Goal: Contribute content: Add original content to the website for others to see

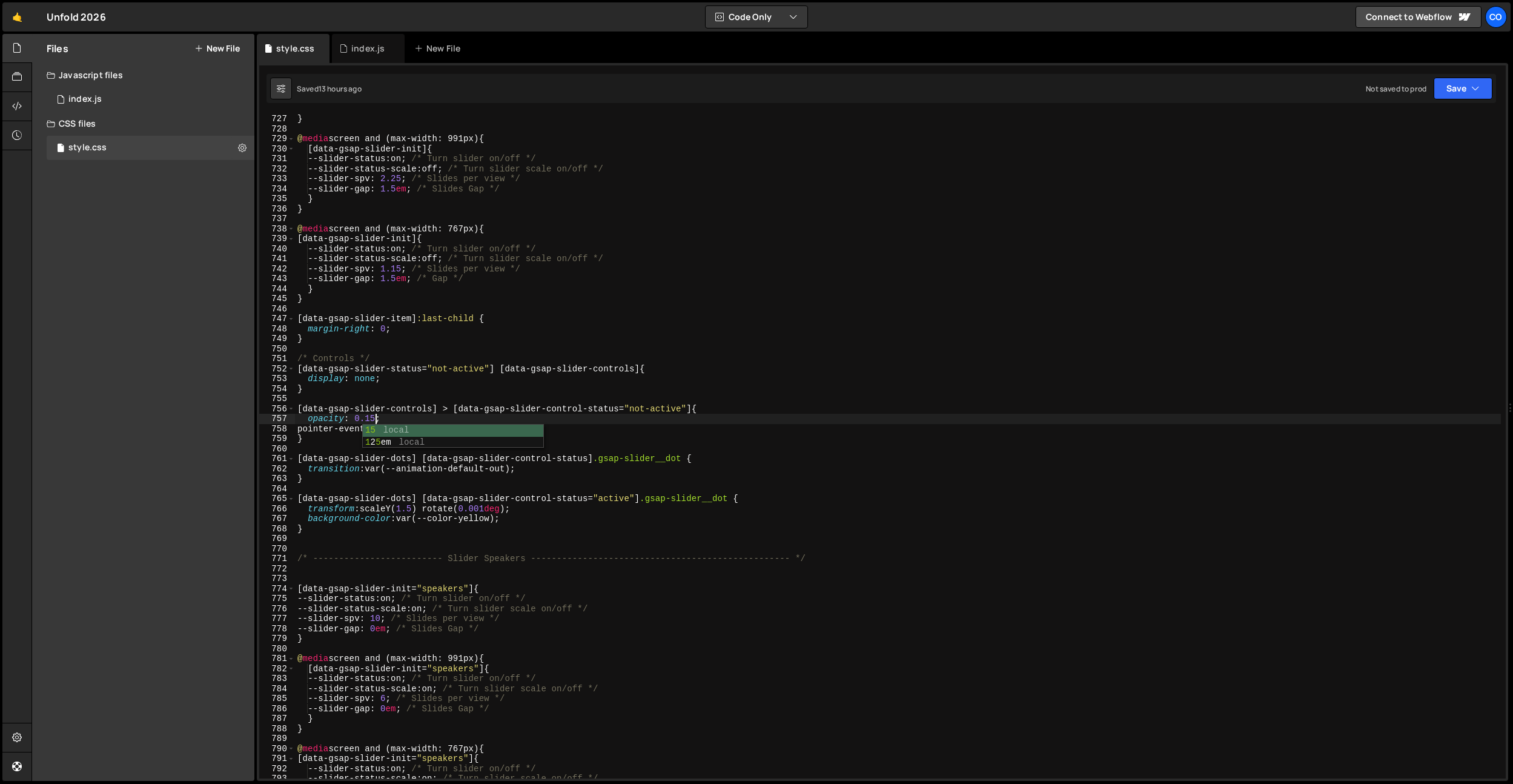
scroll to position [7256, 0]
click at [1510, 21] on div "🤙 Unfold 2026 ⚠️ Code is being edited in another browser Code Only Code Only Co…" at bounding box center [757, 16] width 1509 height 29
click at [1502, 21] on div "Co" at bounding box center [1497, 16] width 21 height 21
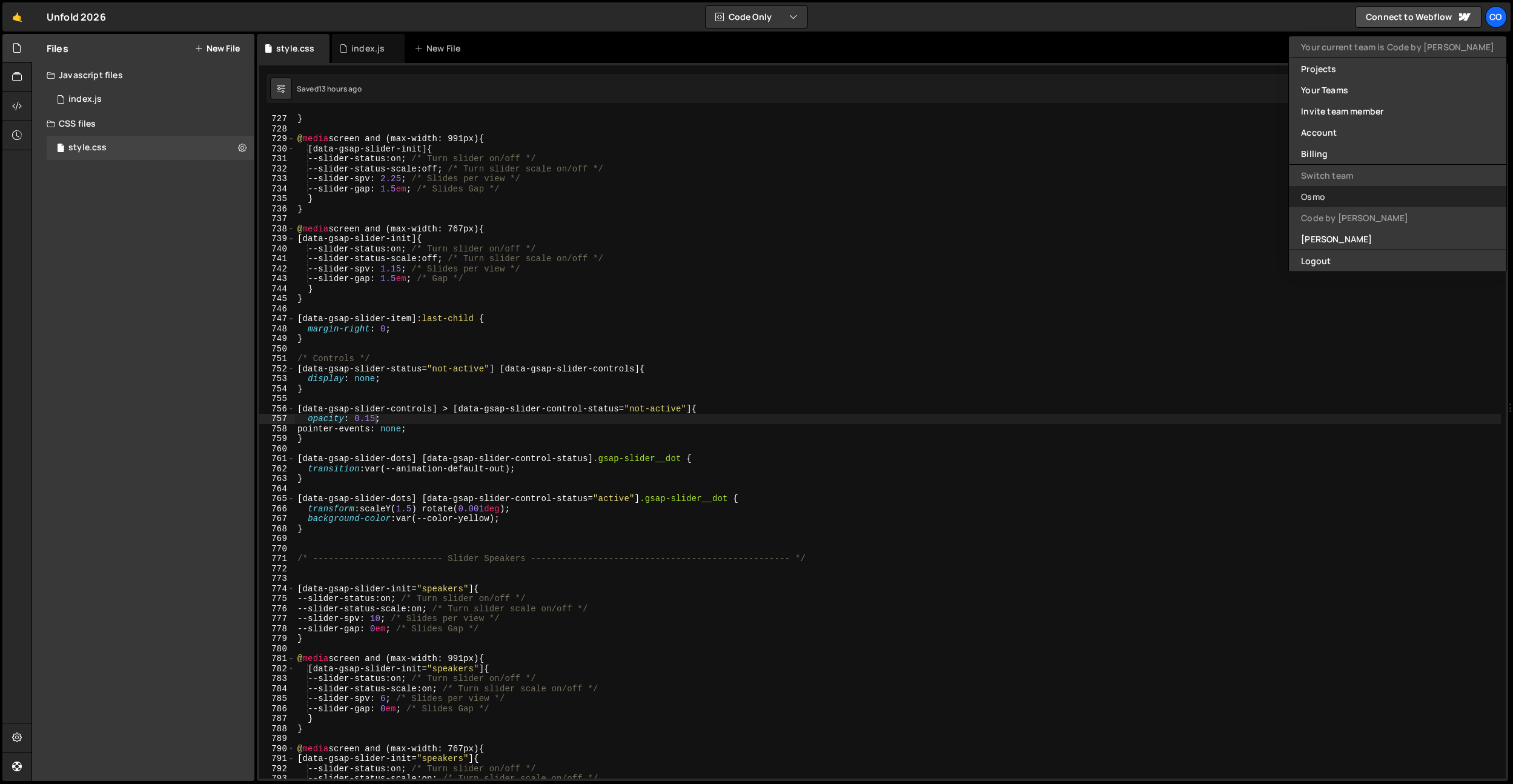
click at [1440, 201] on link "Osmo" at bounding box center [1398, 197] width 217 height 21
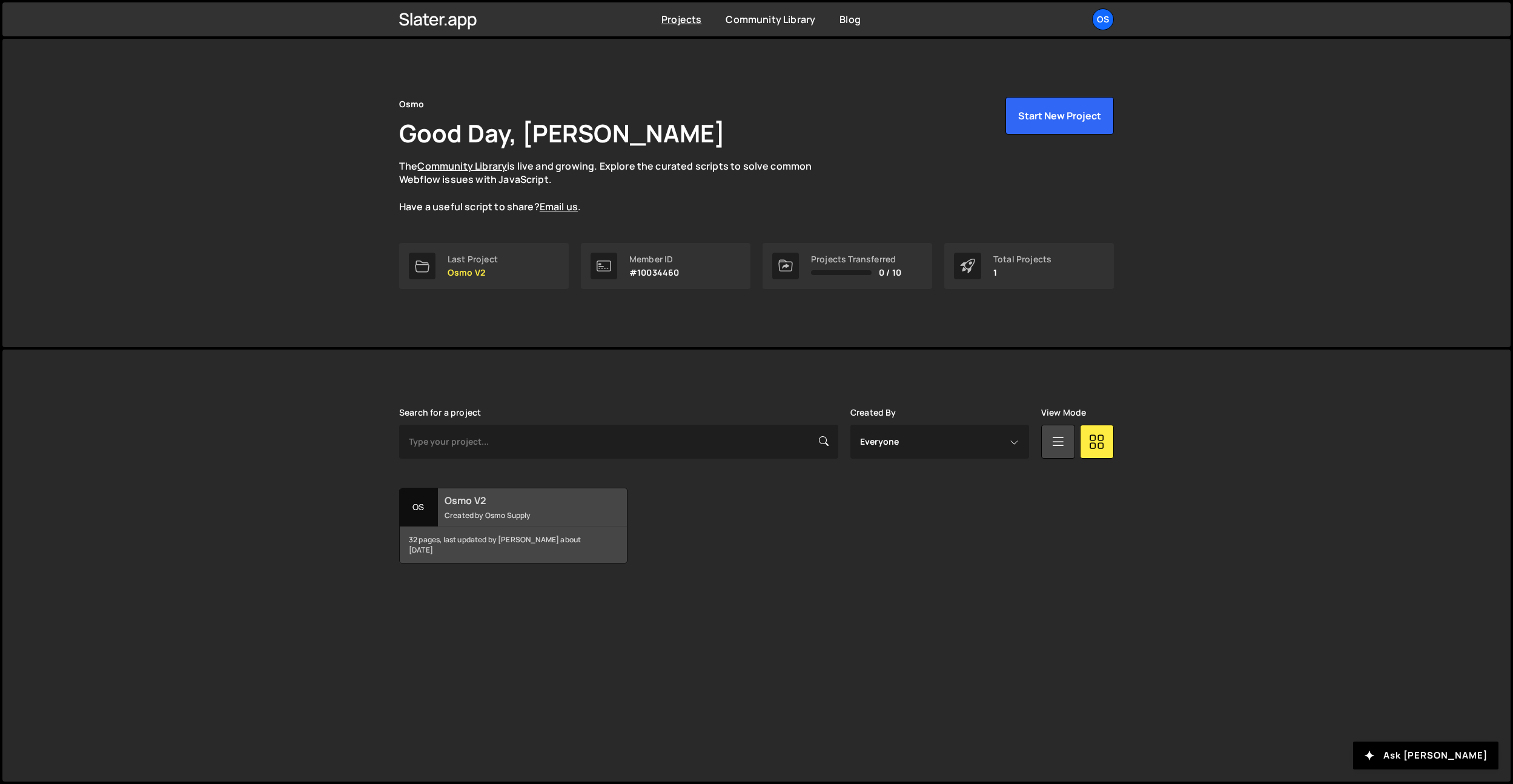
click at [501, 553] on div "32 pages, last updated by Dennis Snellenberg about 2 months ago" at bounding box center [513, 544] width 227 height 36
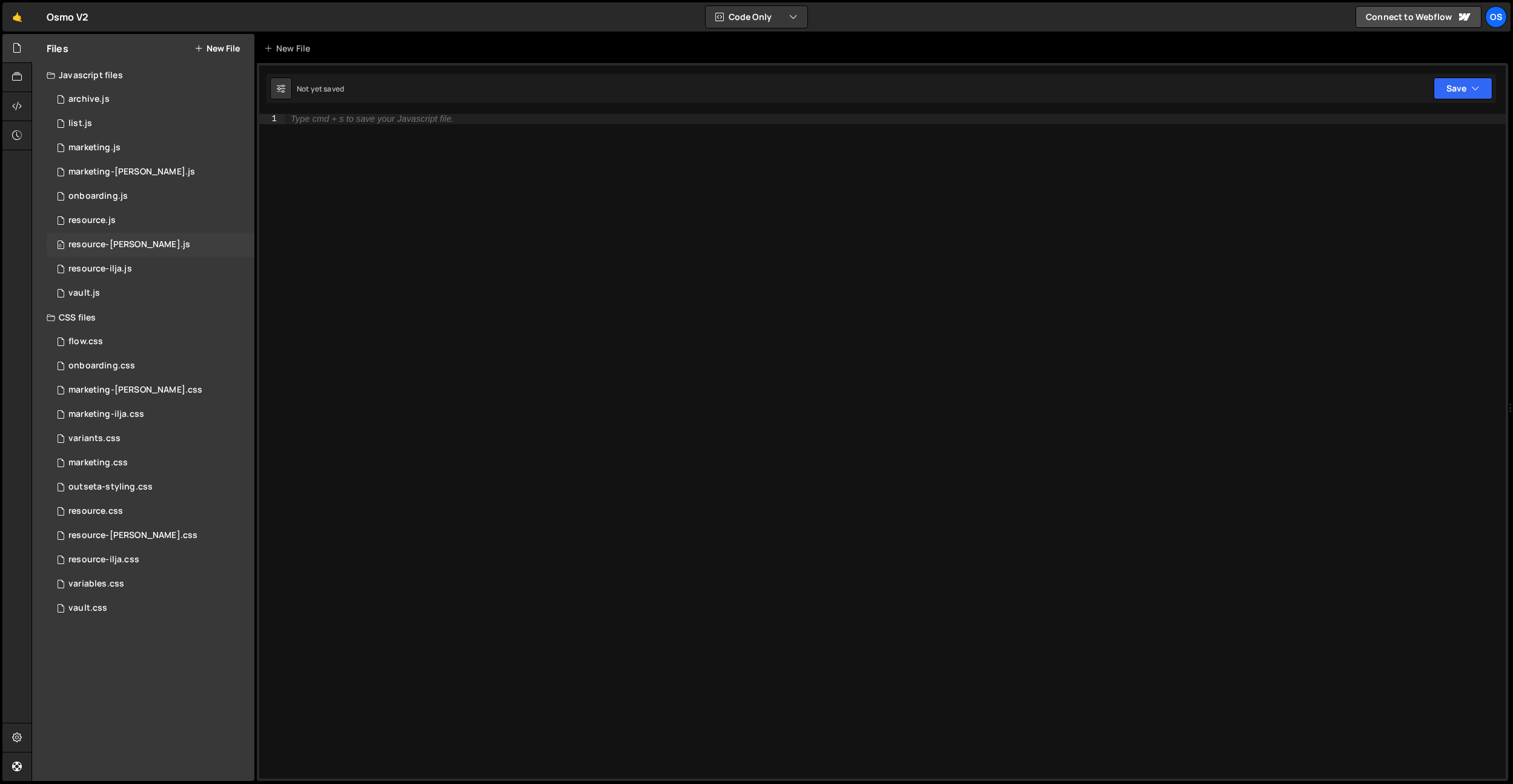
click at [147, 241] on div "0 resource-dennis.js 0" at bounding box center [151, 244] width 208 height 24
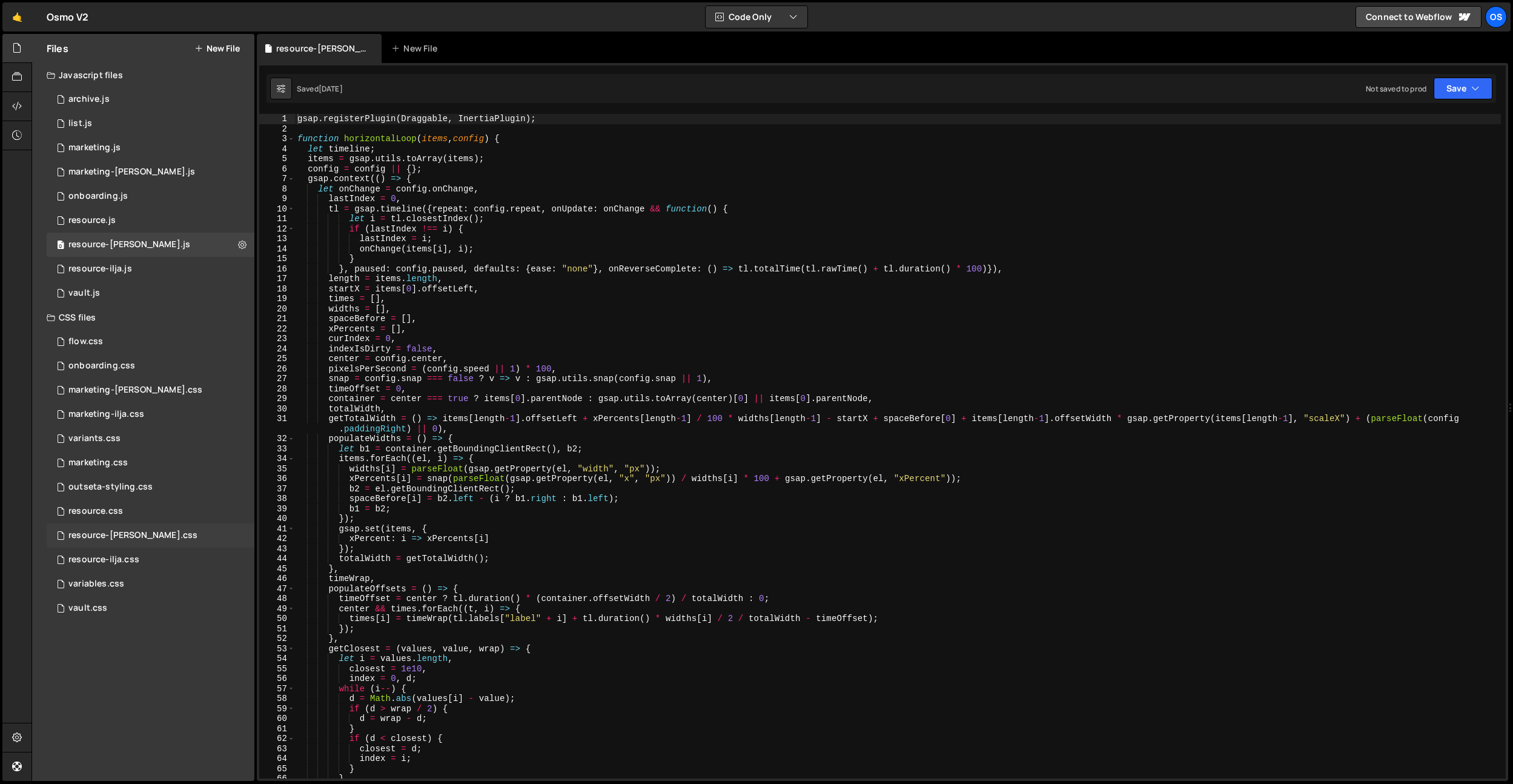
click at [164, 538] on div "resource-dennis.css 0" at bounding box center [151, 535] width 208 height 24
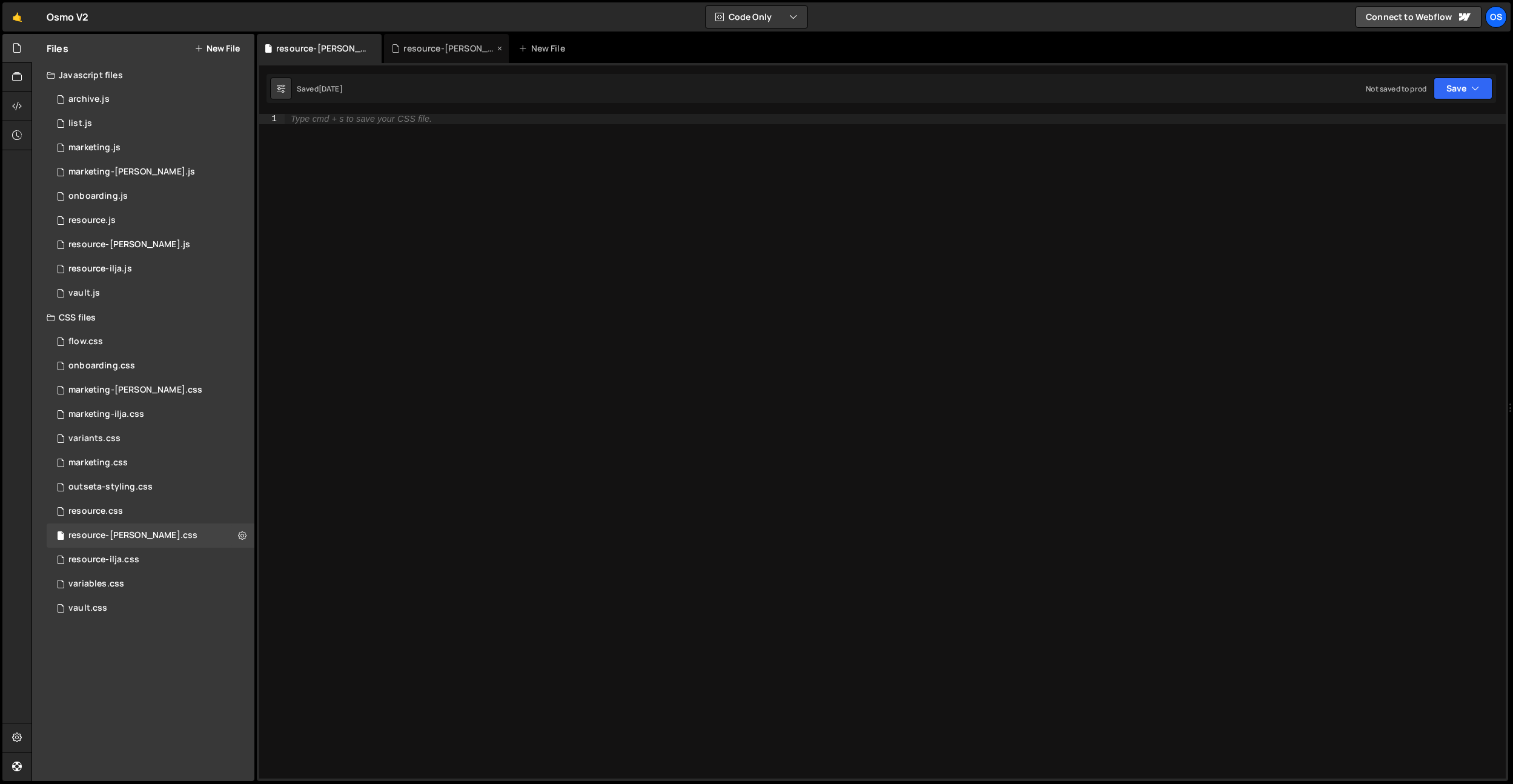
click at [441, 54] on div "resource-dennis.js" at bounding box center [449, 48] width 91 height 12
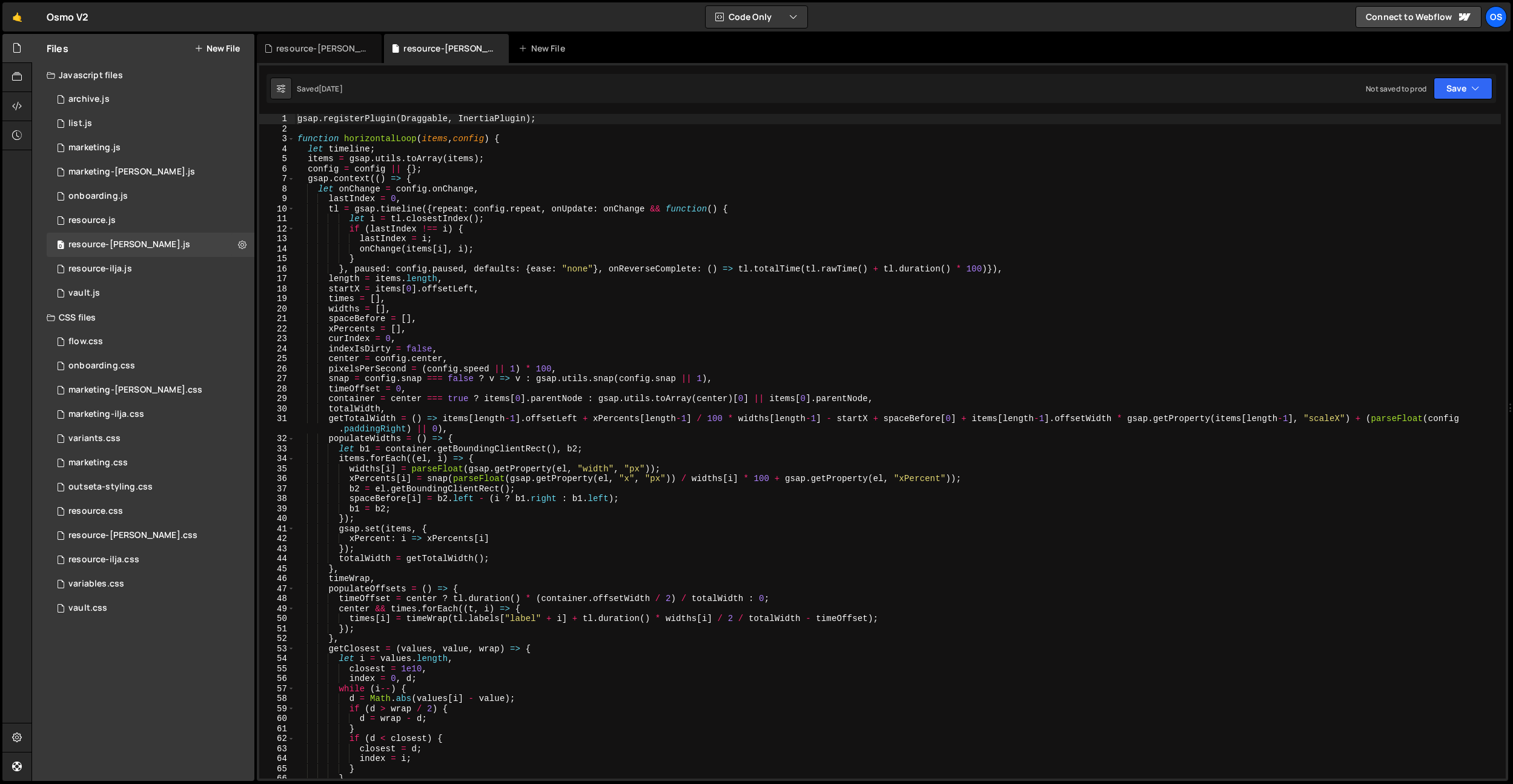
click at [511, 184] on div "gsap . registerPlugin ( Draggable , InertiaPlugin ) ; function horizontalLoop (…" at bounding box center [898, 455] width 1207 height 684
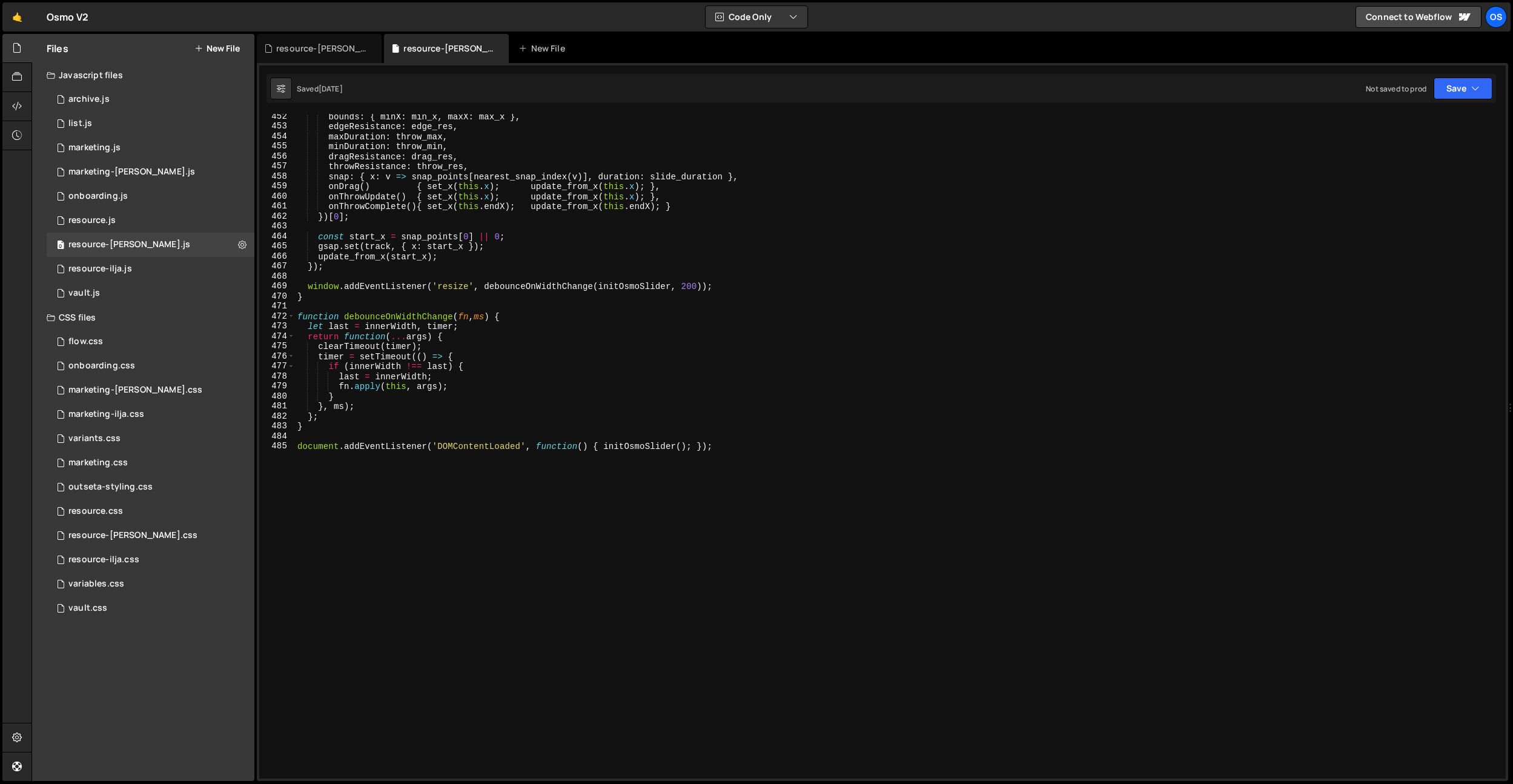
scroll to position [4530, 0]
type textarea "document.addEventListener('DOMContentLoaded', function() { initOsmoSlider(); });"
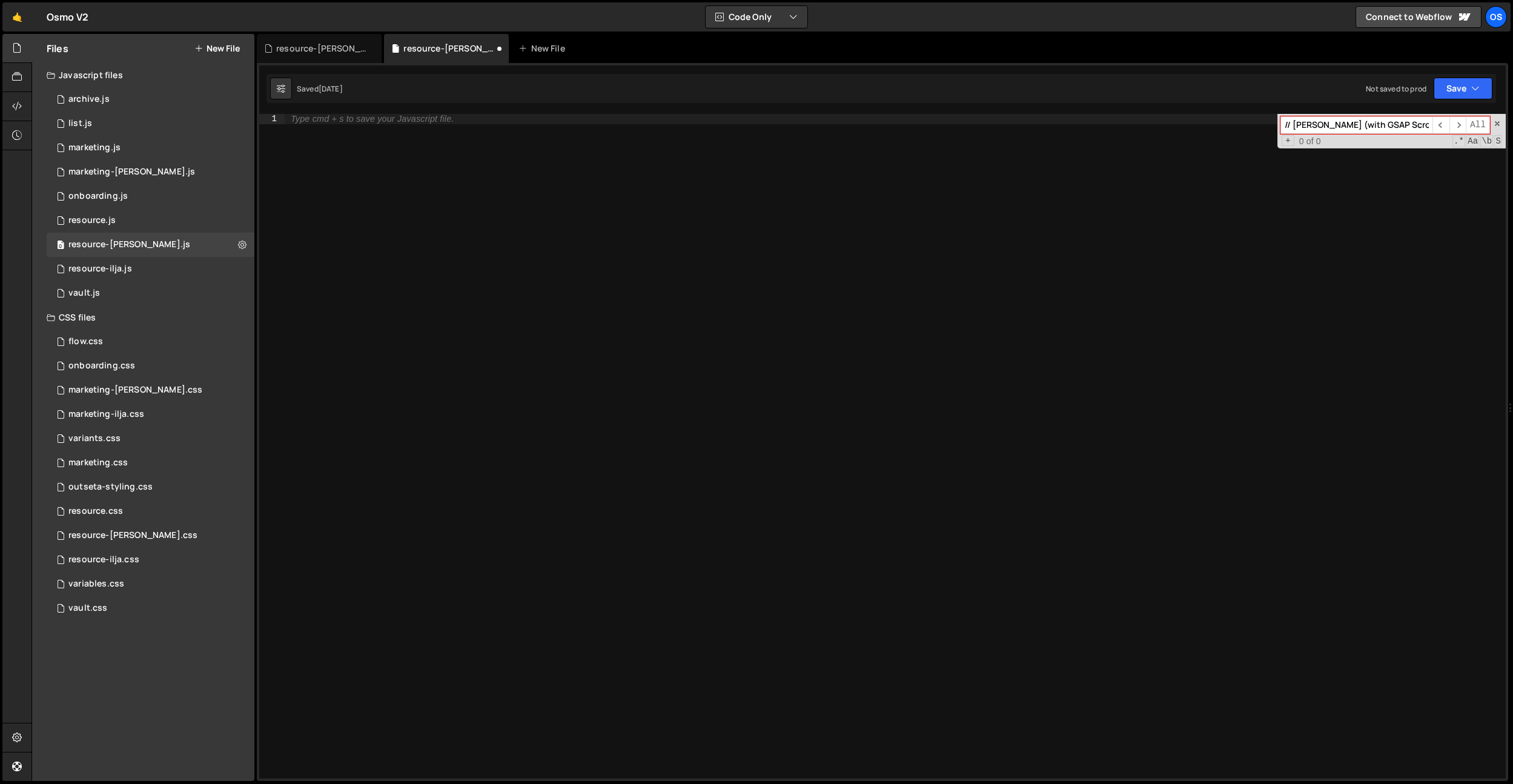
scroll to position [0, 580]
type input "// Lenis (with GSAP Scroltrigger) const lenis = new Lenis(); lenis.on('scroll',…"
click at [404, 194] on div "Type cmd + s to save your Javascript file." at bounding box center [895, 455] width 1221 height 684
paste textarea "gsap.ticker.lagSmoothing(0);"
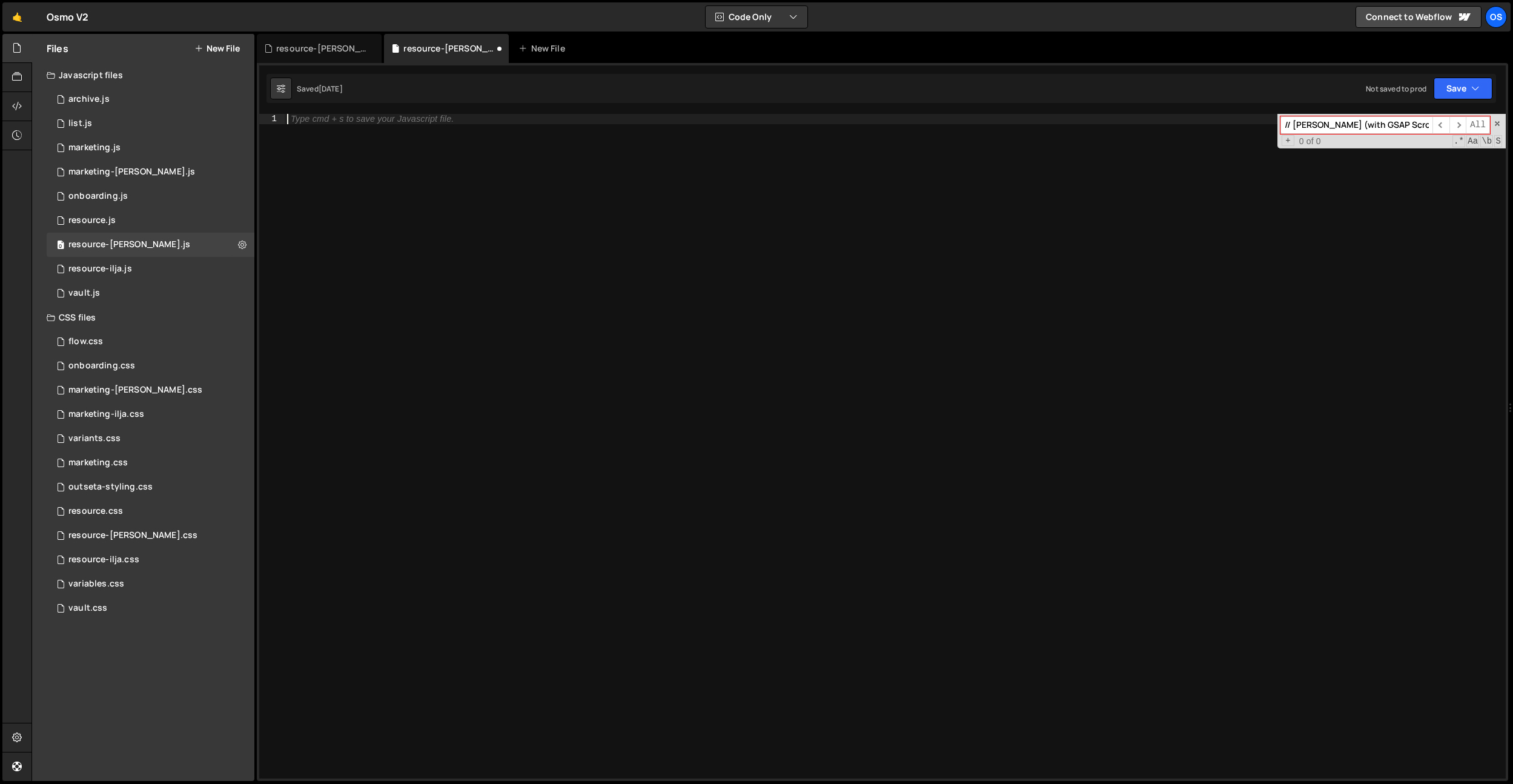
type textarea "gsap.ticker.lagSmoothing(0);"
